Goal: Check status: Check status

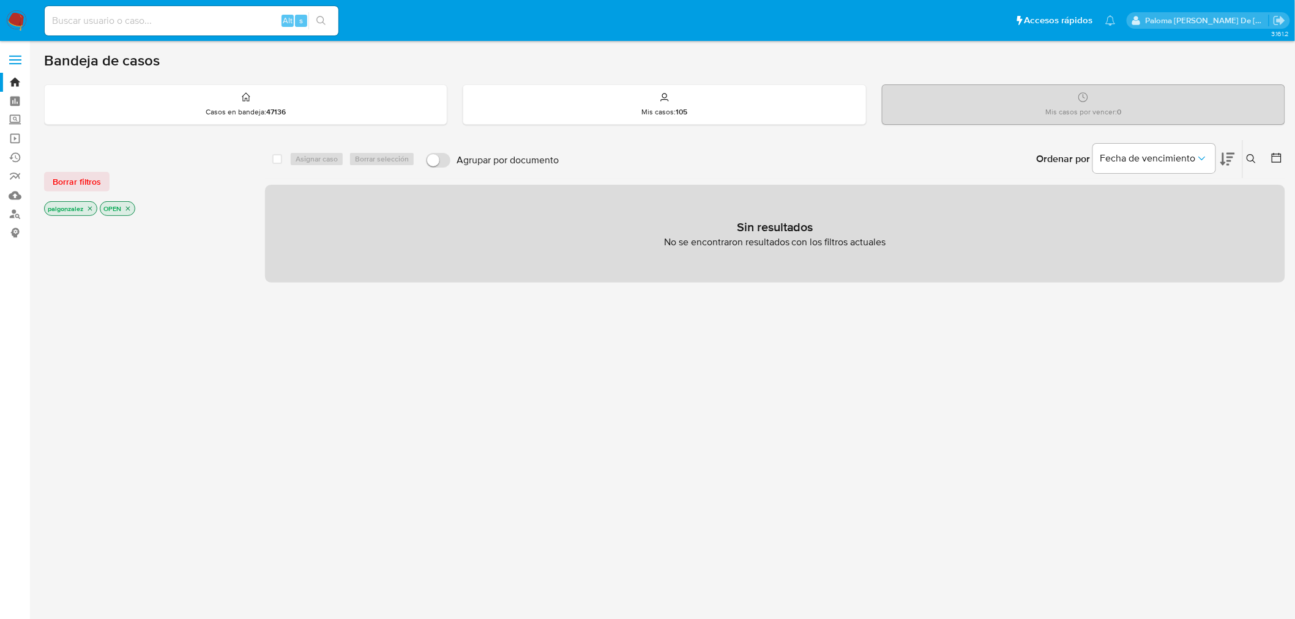
click at [200, 21] on input at bounding box center [192, 21] width 294 height 16
paste input "1209879407"
type input "1209879407"
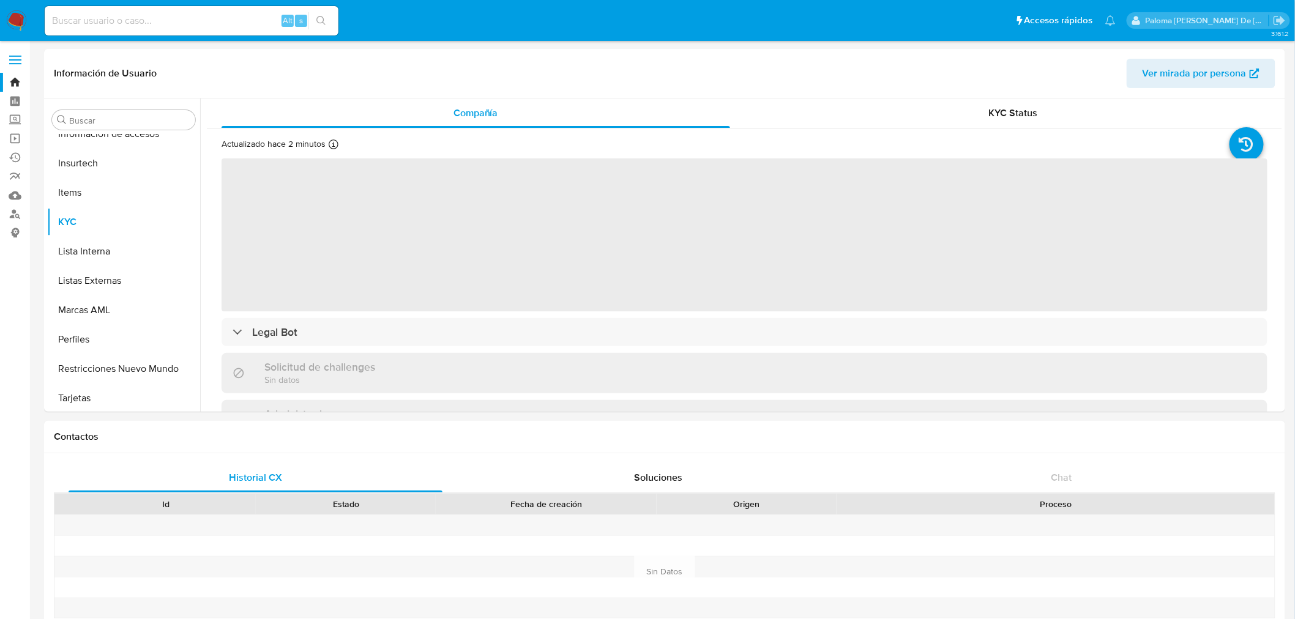
scroll to position [575, 0]
select select "10"
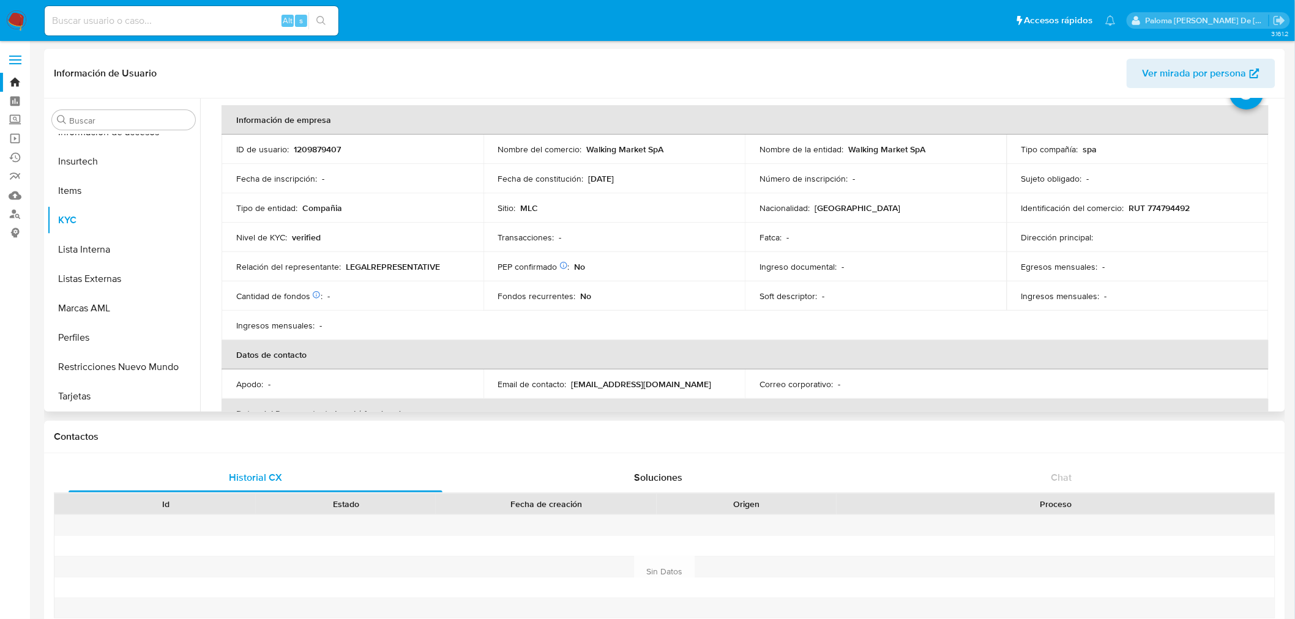
scroll to position [340, 0]
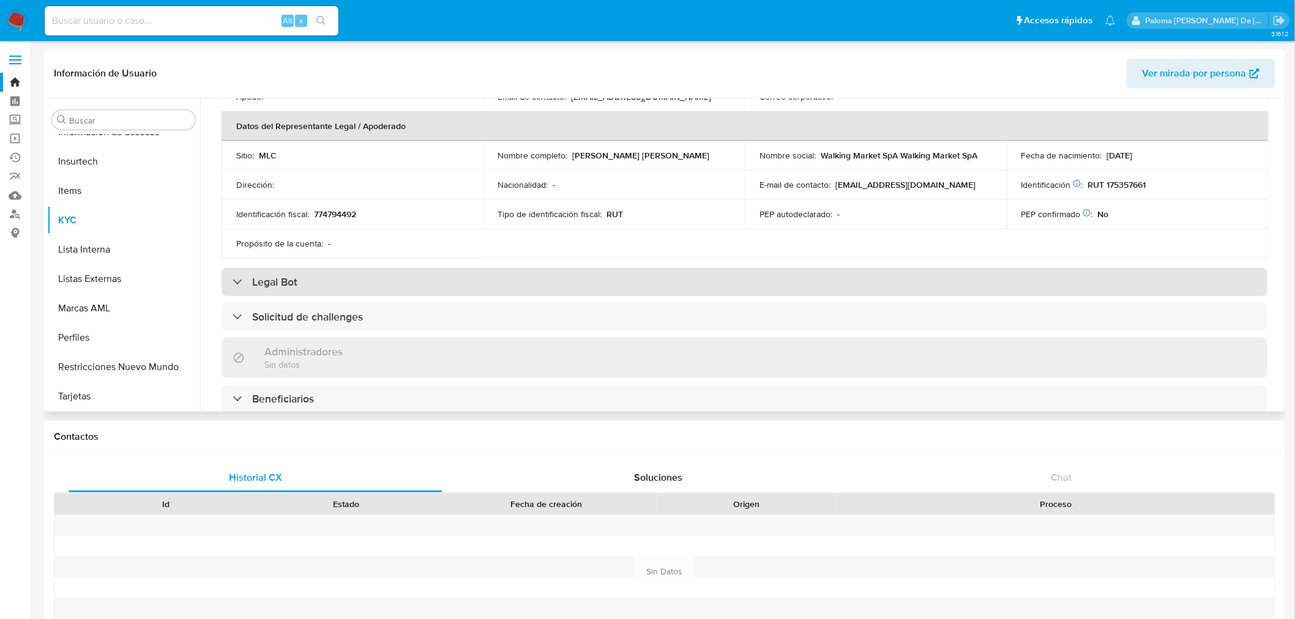
click at [354, 283] on div "Legal Bot" at bounding box center [745, 282] width 1046 height 28
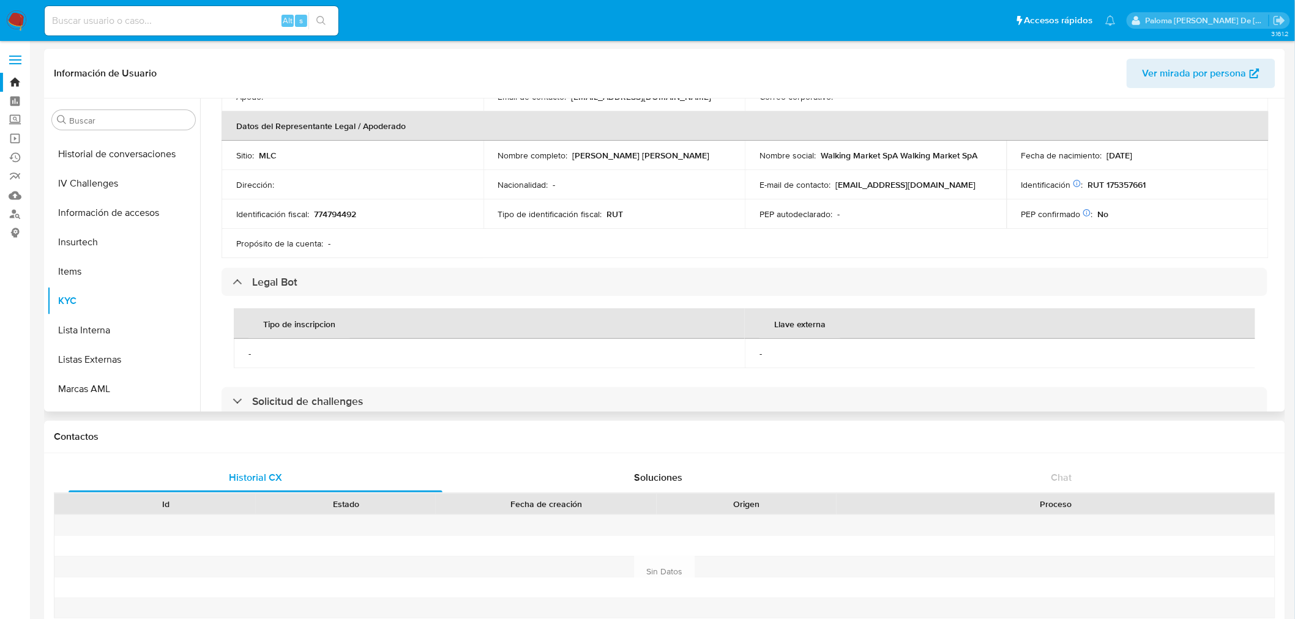
scroll to position [303, 0]
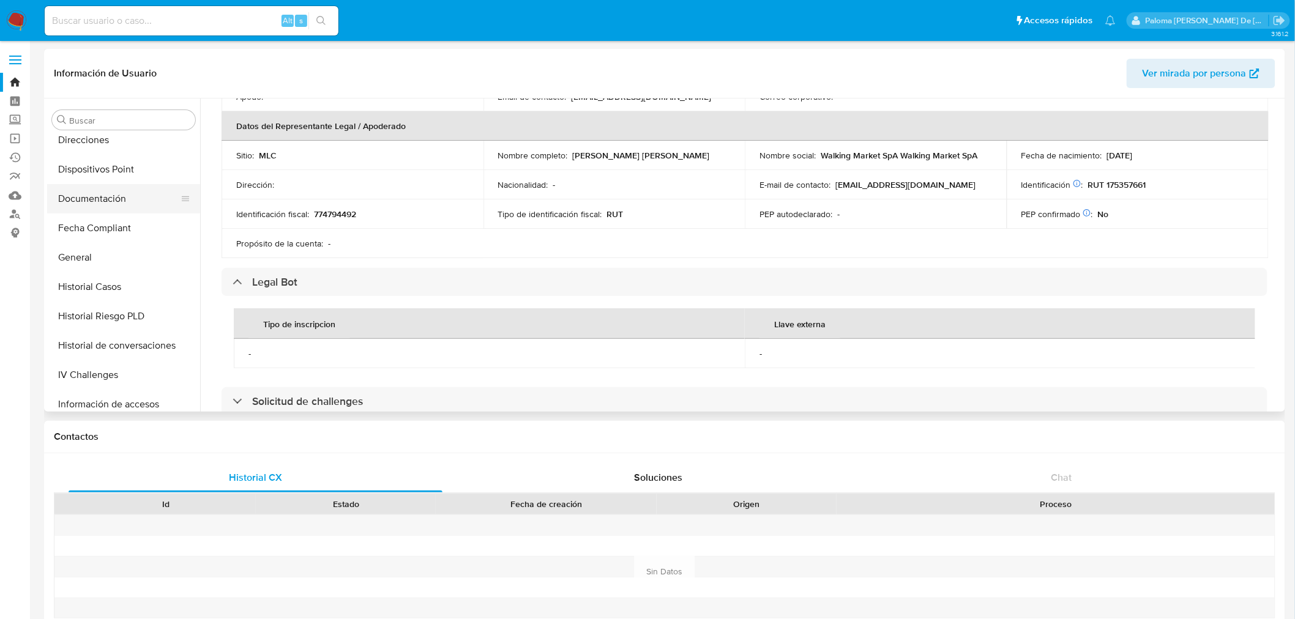
click at [101, 193] on button "Documentación" at bounding box center [118, 198] width 143 height 29
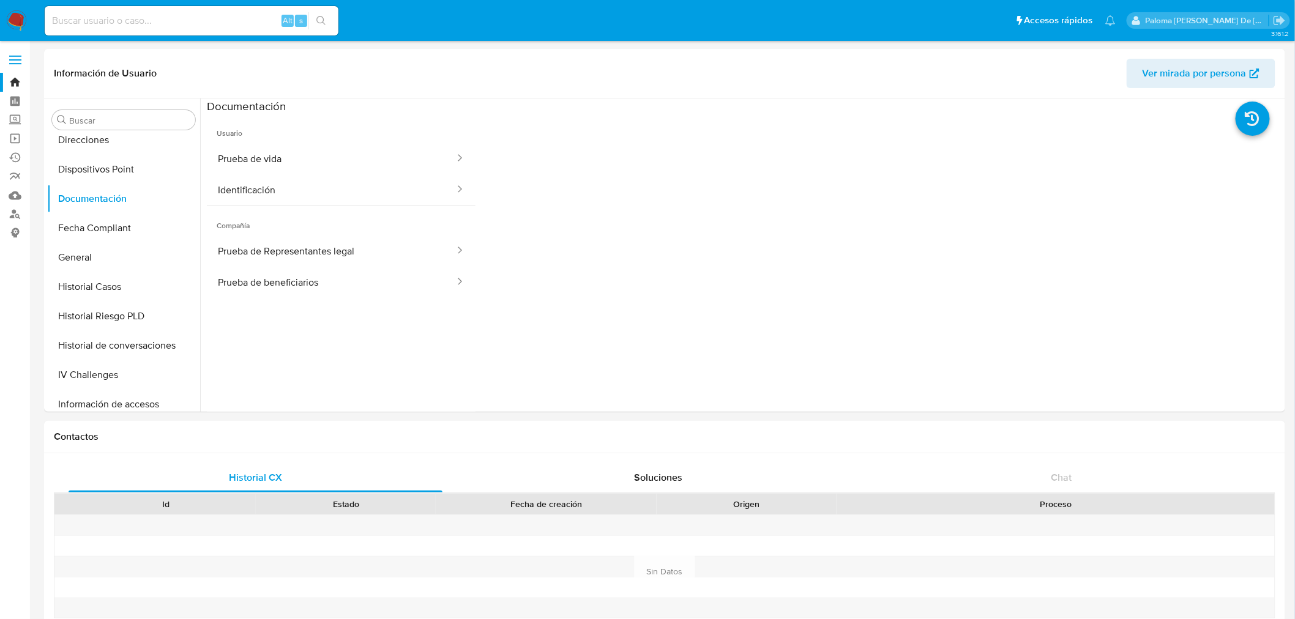
click at [219, 20] on input at bounding box center [192, 21] width 294 height 16
paste input "2685641884"
type input "2685641884"
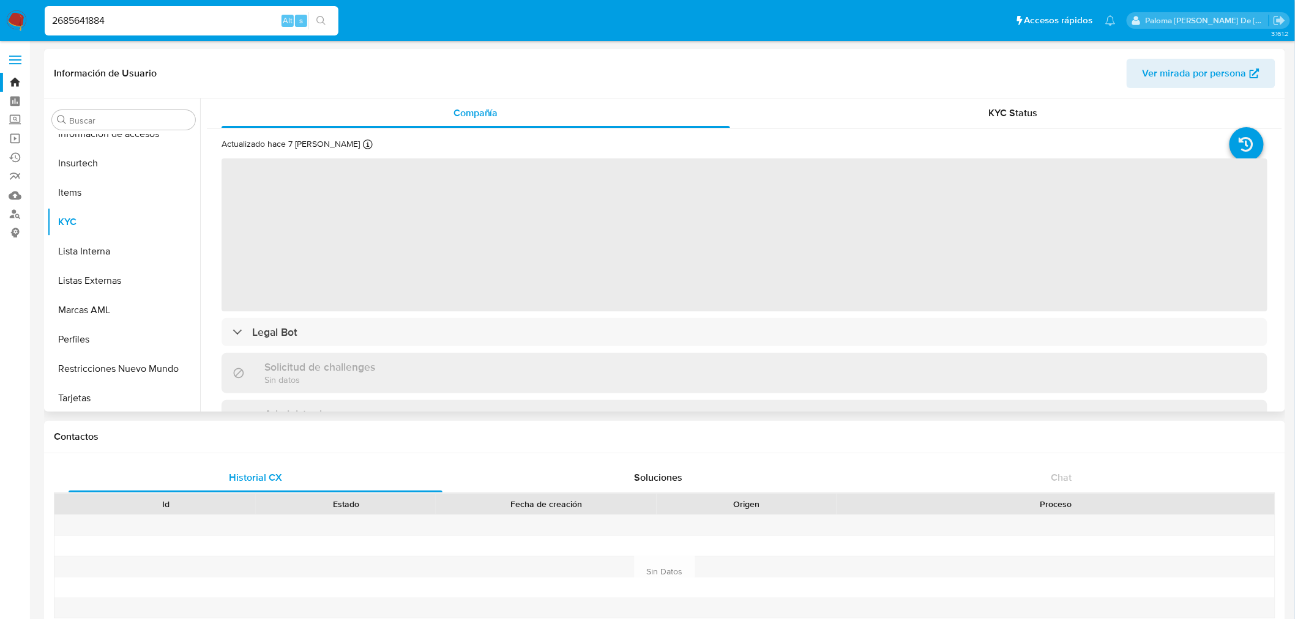
scroll to position [575, 0]
select select "10"
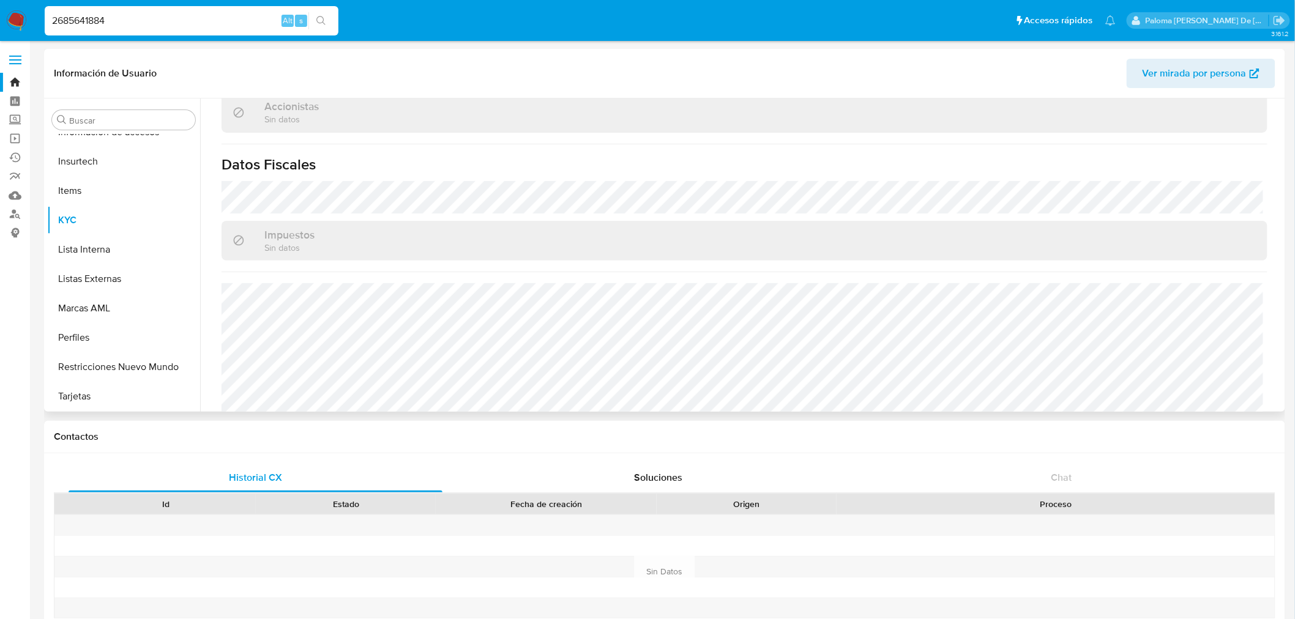
scroll to position [811, 0]
